Goal: Complete application form

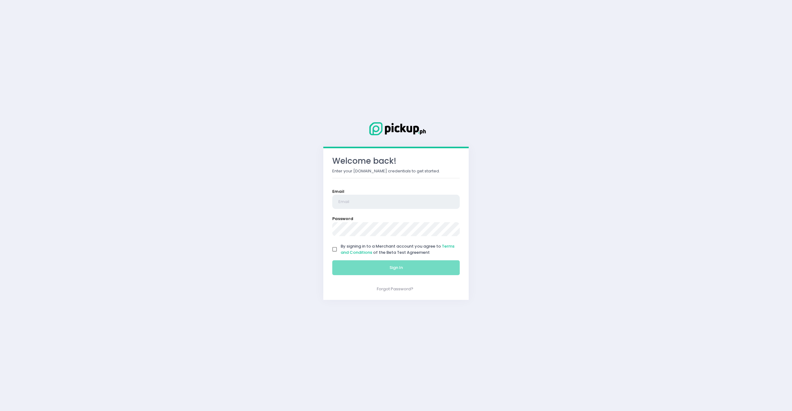
click at [343, 202] on input "email" at bounding box center [395, 202] width 127 height 14
type input "[EMAIL_ADDRESS][DOMAIN_NAME]"
click at [337, 248] on input "By signing in to a Merchant account you agree to Terms and Conditions of the Be…" at bounding box center [335, 249] width 12 height 12
checkbox input "true"
click at [365, 265] on button "Sign In" at bounding box center [395, 267] width 127 height 15
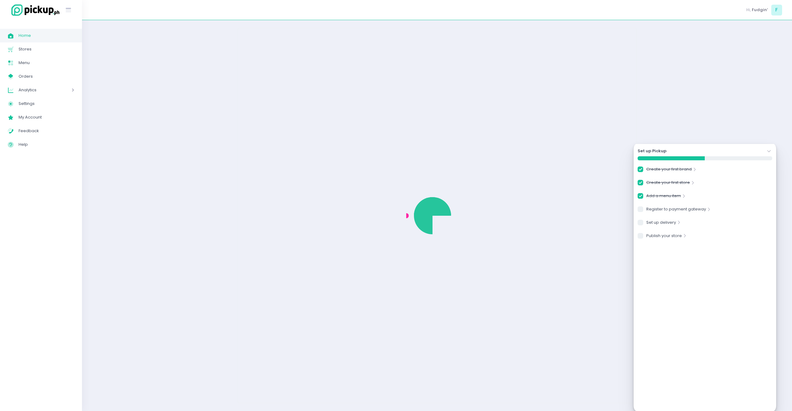
checkbox input "true"
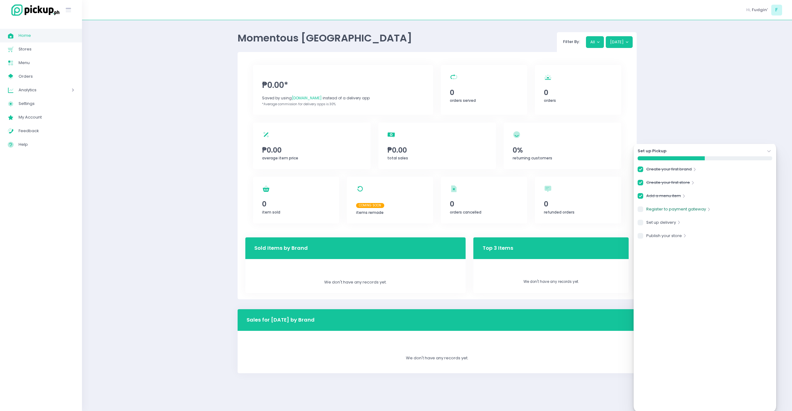
click at [660, 207] on link "Register to payment gateway" at bounding box center [676, 210] width 60 height 8
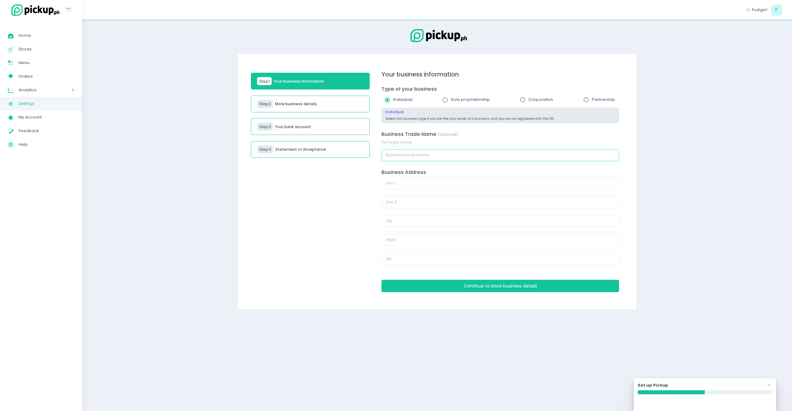
click at [467, 158] on input "text" at bounding box center [500, 155] width 238 height 12
click at [513, 157] on input "text" at bounding box center [500, 155] width 238 height 12
type input "Momentous [GEOGRAPHIC_DATA]"
click at [504, 187] on input "text" at bounding box center [500, 183] width 238 height 12
type input "[STREET_ADDRESS][PERSON_NAME]"
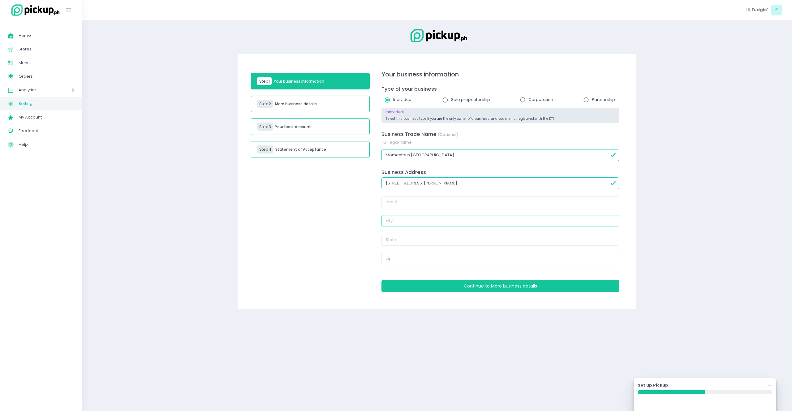
click at [421, 218] on input "text" at bounding box center [500, 221] width 238 height 12
type input "[GEOGRAPHIC_DATA]"
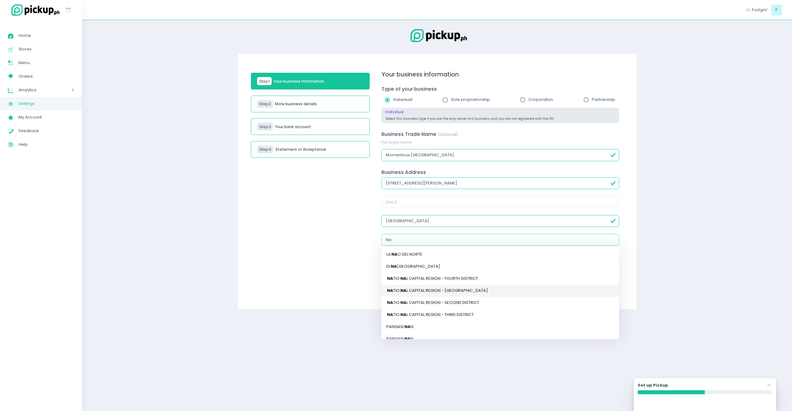
click at [427, 289] on link "NA TIO NA L CAPITAL REGION - [GEOGRAPHIC_DATA]" at bounding box center [500, 290] width 238 height 12
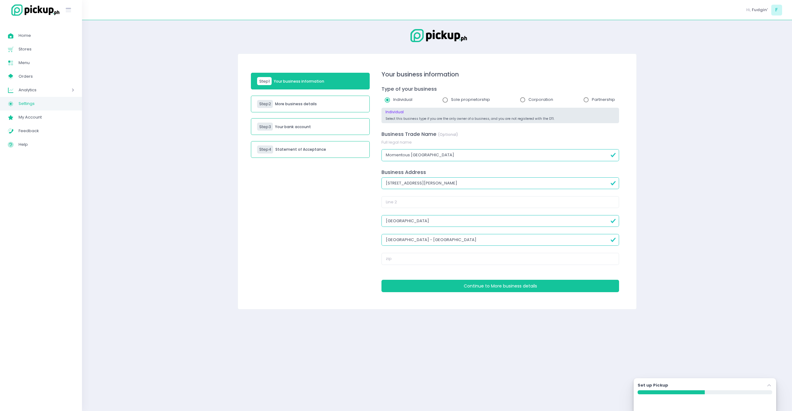
type input "[GEOGRAPHIC_DATA] - [GEOGRAPHIC_DATA]"
click at [426, 261] on input "text" at bounding box center [500, 259] width 238 height 12
type input "1008"
click at [446, 282] on button "Continue to More business details" at bounding box center [500, 286] width 238 height 12
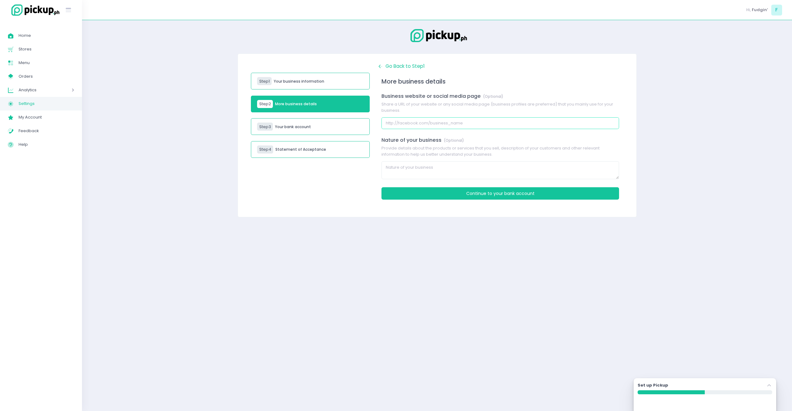
click at [411, 127] on input "text" at bounding box center [500, 123] width 238 height 12
paste input "[URL][DOMAIN_NAME]"
type input "[URL][DOMAIN_NAME]"
click at [442, 167] on textarea at bounding box center [500, 170] width 238 height 18
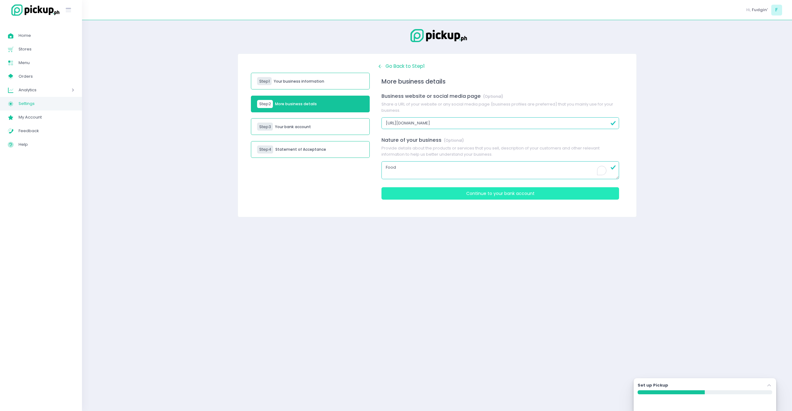
type textarea "Food"
click at [461, 195] on button "Continue to Your bank account" at bounding box center [500, 193] width 238 height 12
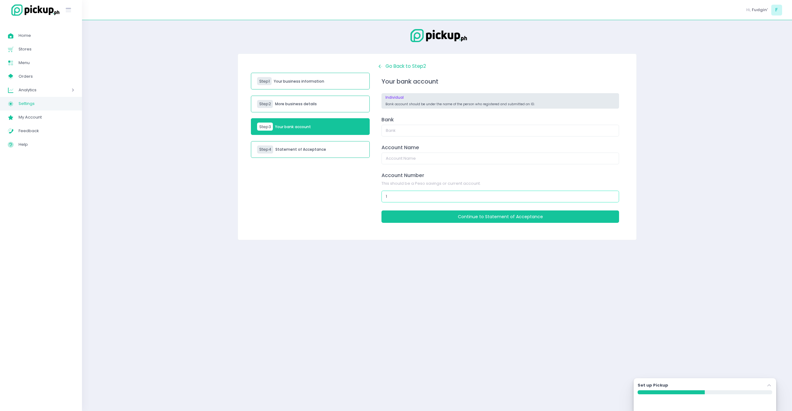
click at [613, 195] on input "1" at bounding box center [500, 197] width 238 height 12
type input "0"
click at [605, 198] on input "0" at bounding box center [500, 197] width 238 height 12
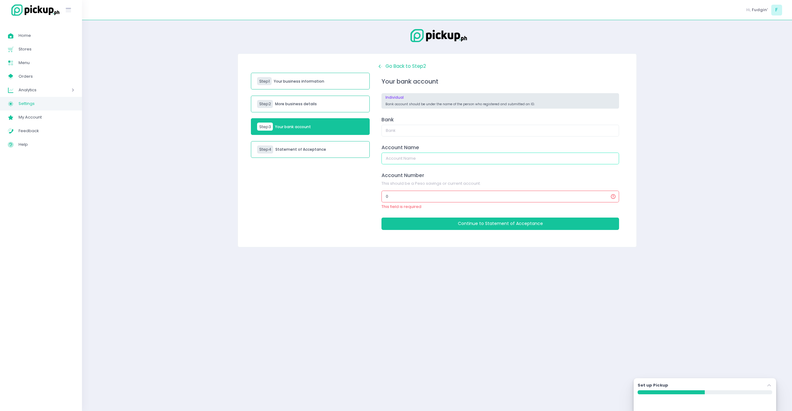
click at [409, 161] on input "text" at bounding box center [500, 159] width 238 height 12
click at [412, 133] on input "text" at bounding box center [500, 131] width 238 height 12
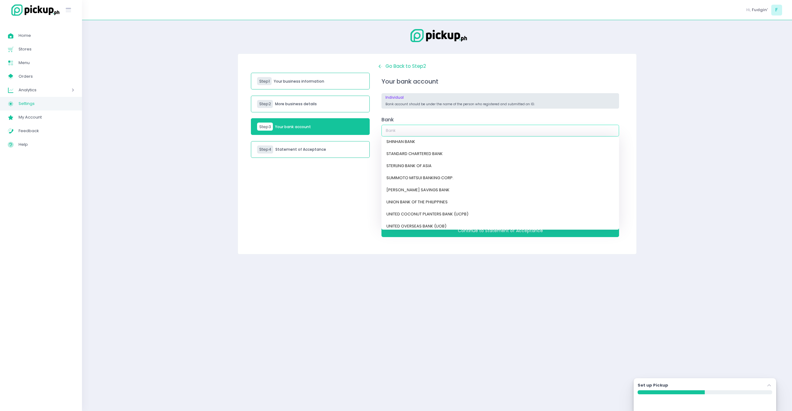
scroll to position [502, 0]
click at [388, 67] on span "Back Created with Sketch. Go Back to Step 2" at bounding box center [401, 66] width 49 height 6
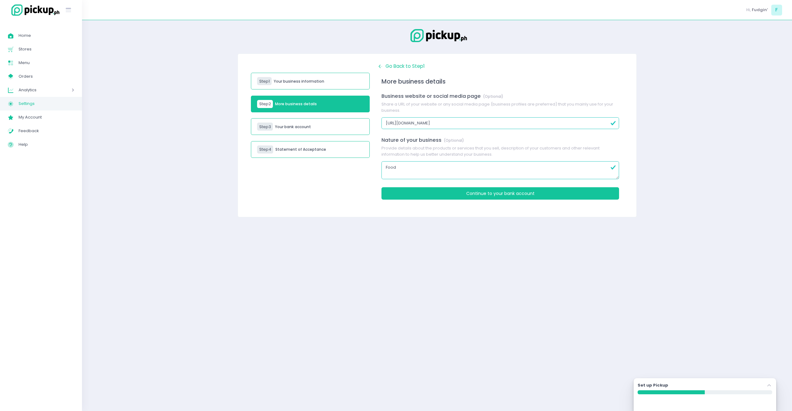
click at [388, 67] on span "Back Created with Sketch. Go Back to Step 1" at bounding box center [400, 66] width 47 height 6
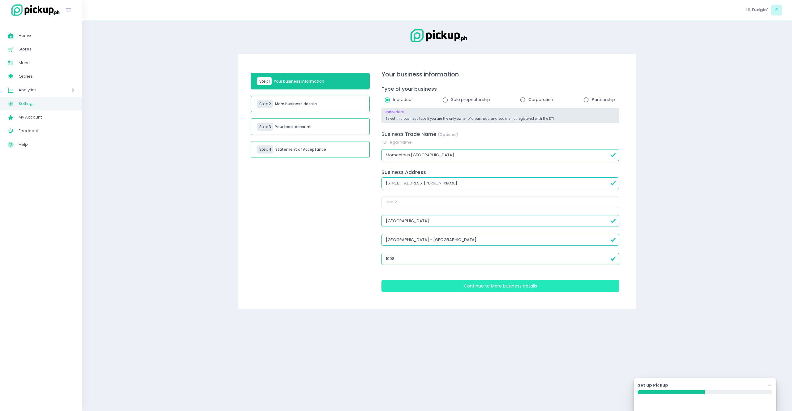
click at [486, 282] on button "Continue to More business details" at bounding box center [500, 286] width 238 height 12
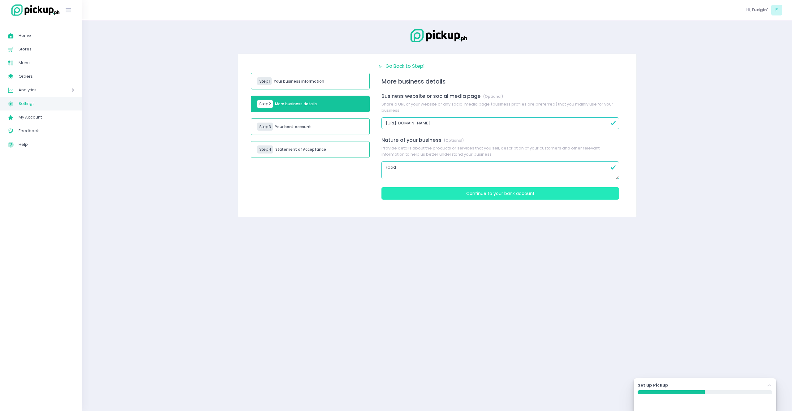
click at [430, 189] on button "Continue to Your bank account" at bounding box center [500, 193] width 238 height 12
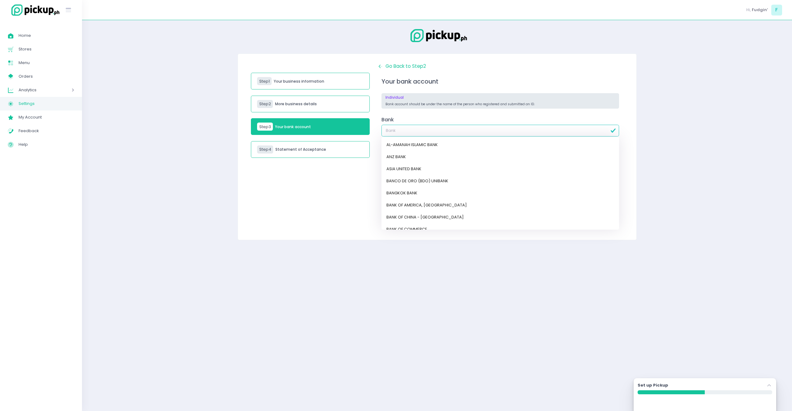
click at [419, 136] on input "text" at bounding box center [500, 131] width 238 height 12
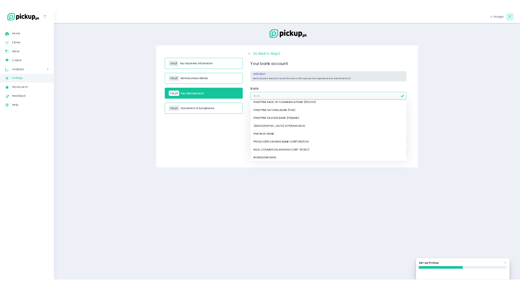
scroll to position [248, 0]
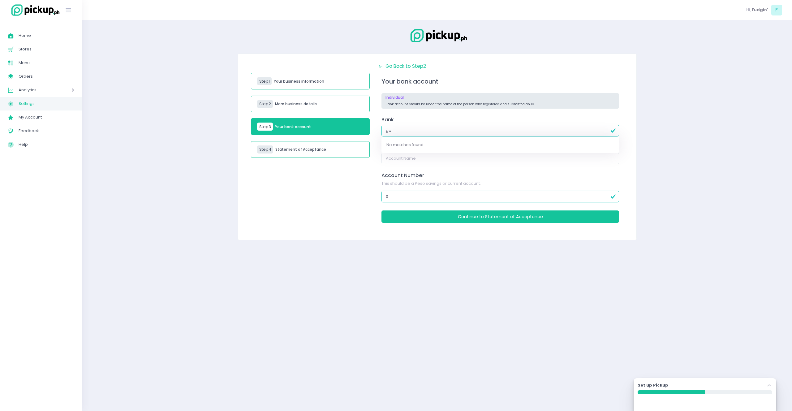
type input "g"
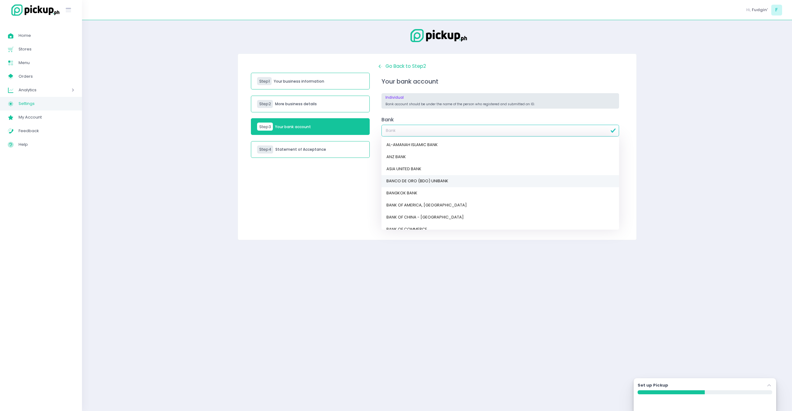
click at [438, 183] on link "BANCO DE ORO (BDO) UNIBANK" at bounding box center [500, 181] width 238 height 12
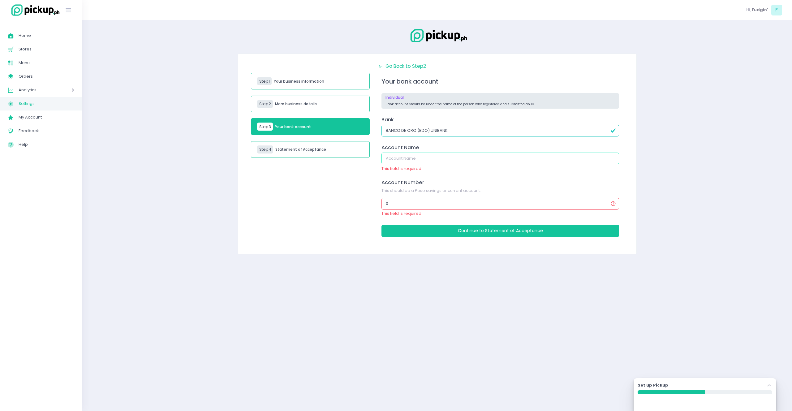
click at [429, 159] on input "text" at bounding box center [500, 159] width 238 height 12
click at [366, 177] on div "Step 1 Your business information Step 2 More business details Step 3 Your bank …" at bounding box center [310, 154] width 127 height 182
click at [395, 162] on input "text" at bounding box center [500, 159] width 238 height 12
click at [364, 178] on div "Step 1 Your business information Step 2 More business details Step 3 Your bank …" at bounding box center [310, 154] width 127 height 182
click at [411, 133] on input "BANCO DE ORO (BDO) UNIBANK" at bounding box center [500, 131] width 238 height 12
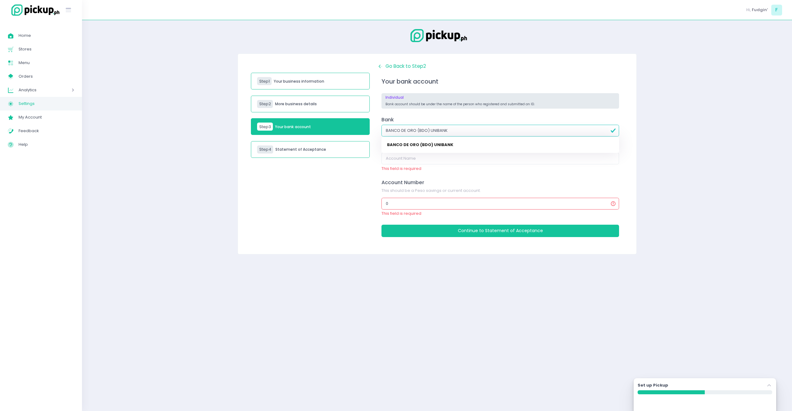
click at [480, 134] on input "BANCO DE ORO (BDO) UNIBANK" at bounding box center [500, 131] width 238 height 12
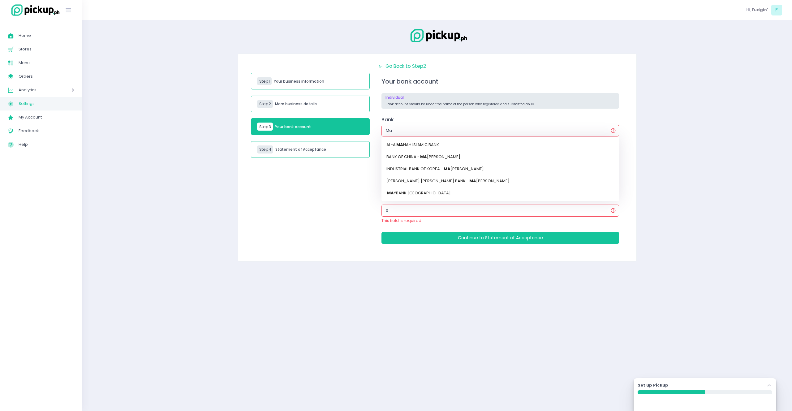
type input "May"
type input "MayBANK [GEOGRAPHIC_DATA]"
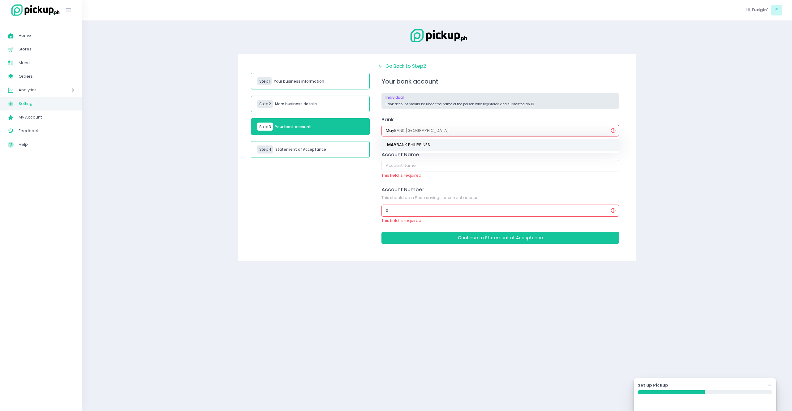
click at [476, 140] on link "MAY BANK PHILIPPINES" at bounding box center [500, 145] width 238 height 12
type input "MAYBANK [GEOGRAPHIC_DATA]"
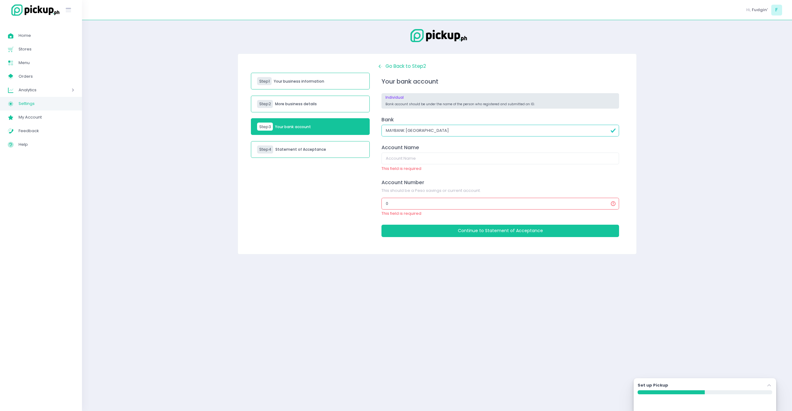
type input "MAYBANK [GEOGRAPHIC_DATA]"
click at [450, 153] on input "text" at bounding box center [500, 159] width 238 height 12
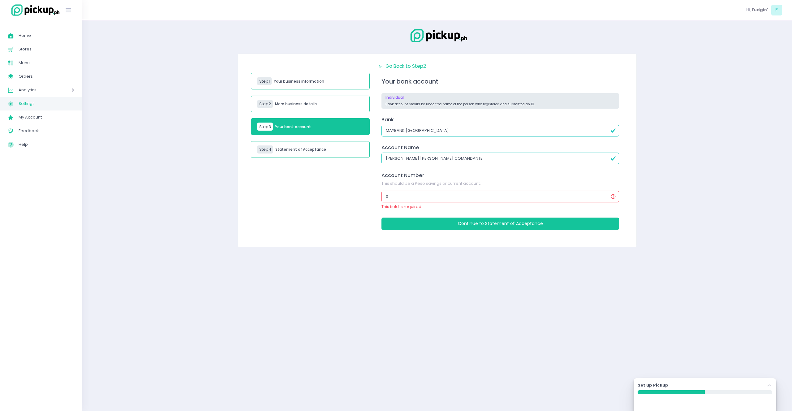
type input "[PERSON_NAME] [PERSON_NAME] COMANDANTE"
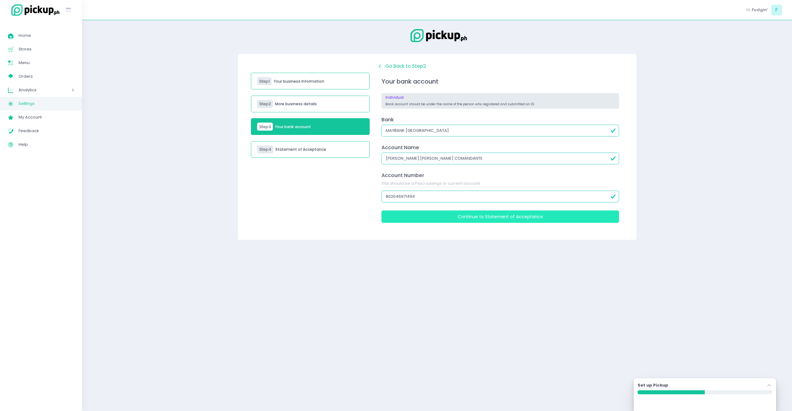
type input "802046971494"
click at [443, 219] on button "Continue to Statement of Acceptance" at bounding box center [500, 216] width 238 height 12
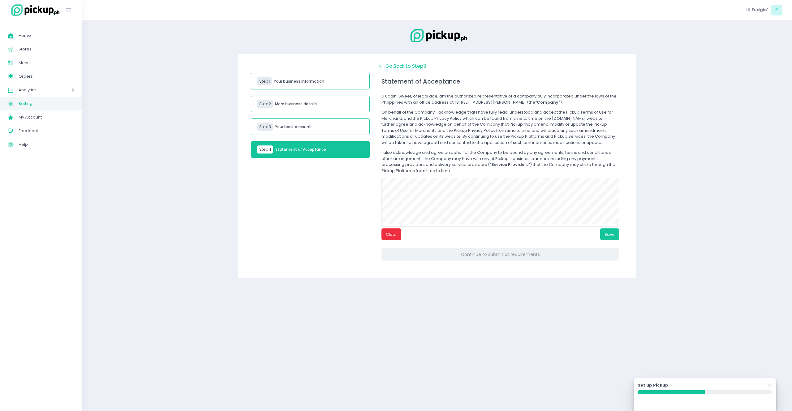
click at [396, 237] on button "Clear" at bounding box center [391, 234] width 20 height 12
click at [395, 240] on button "Clear" at bounding box center [391, 234] width 20 height 12
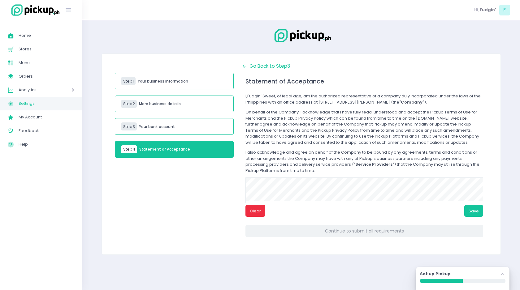
click at [256, 217] on button "Clear" at bounding box center [255, 211] width 20 height 12
click at [284, 204] on div "Clear Save" at bounding box center [364, 197] width 238 height 39
